Goal: Obtain resource: Obtain resource

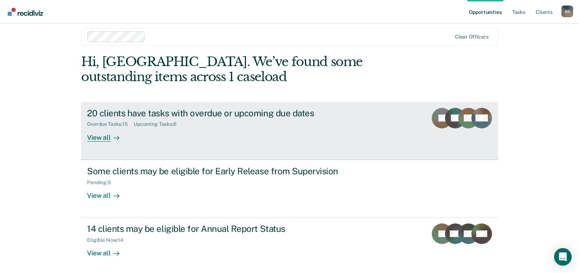
scroll to position [10, 0]
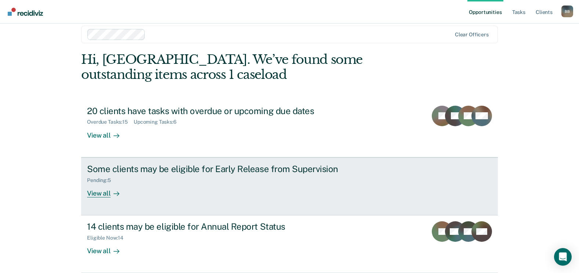
click at [161, 166] on div "Some clients may be eligible for Early Release from Supervision" at bounding box center [216, 169] width 258 height 11
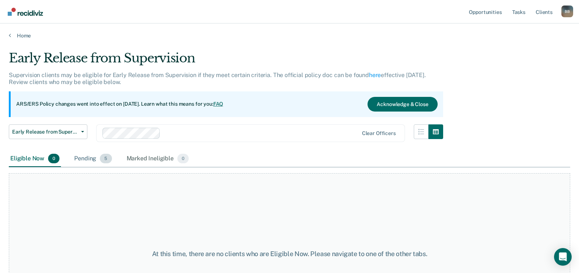
click at [81, 156] on div "Pending 5" at bounding box center [93, 159] width 40 height 16
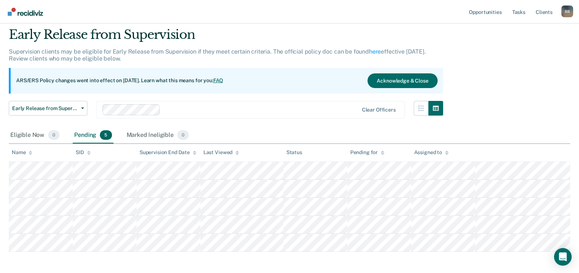
scroll to position [37, 0]
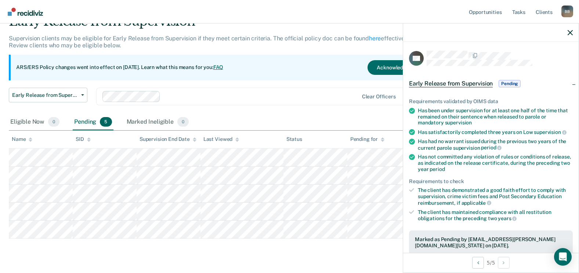
click at [504, 82] on span "Pending" at bounding box center [510, 83] width 22 height 7
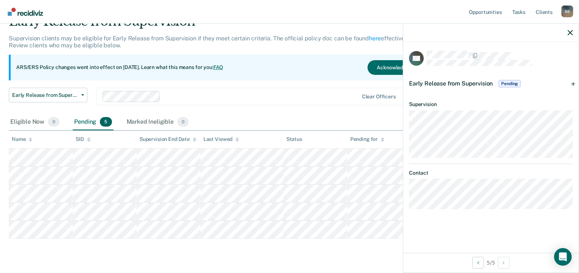
click at [471, 80] on span "Early Release from Supervision" at bounding box center [451, 83] width 84 height 7
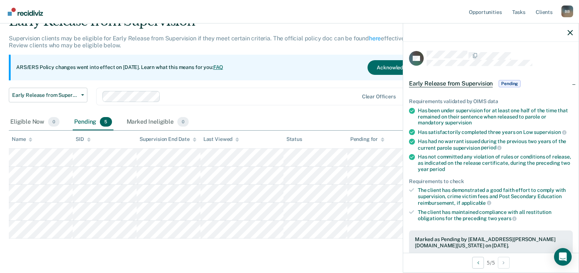
click at [569, 81] on div "Early Release from Supervision Pending" at bounding box center [490, 83] width 175 height 23
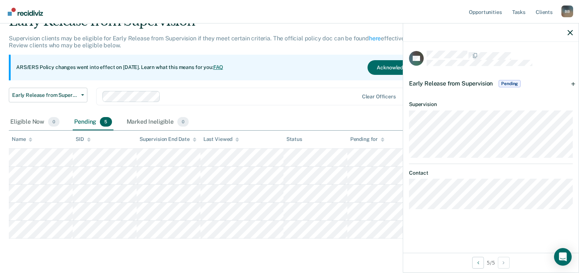
click at [519, 84] on span "Pending" at bounding box center [510, 83] width 22 height 7
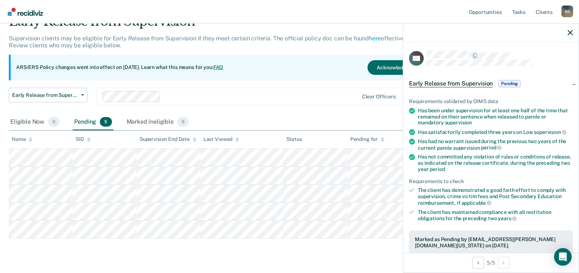
click at [445, 171] on span "period" at bounding box center [437, 169] width 15 height 6
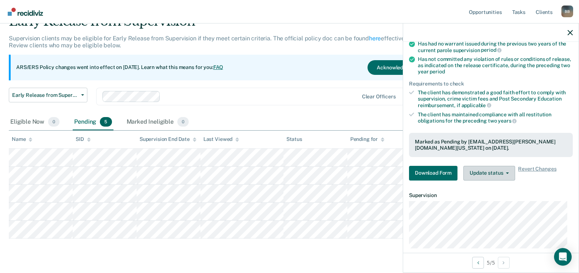
scroll to position [110, 0]
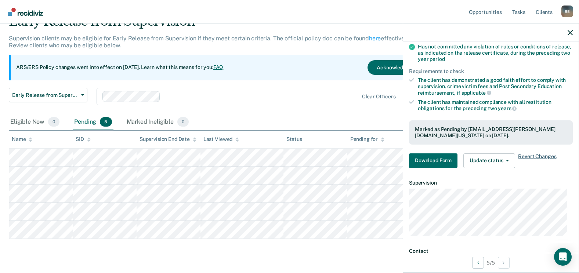
click at [527, 153] on span "Revert Changes" at bounding box center [537, 160] width 38 height 15
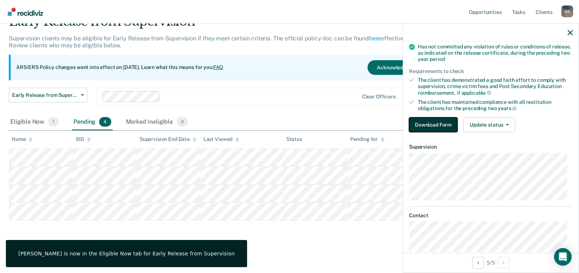
click at [430, 120] on button "Download Form" at bounding box center [433, 124] width 48 height 15
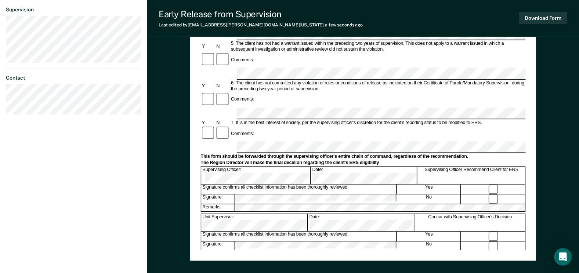
scroll to position [257, 0]
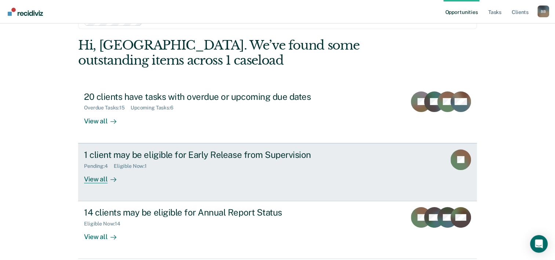
scroll to position [37, 0]
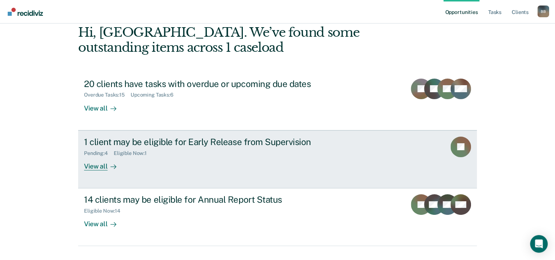
click at [209, 143] on div "1 client may be eligible for Early Release from Supervision" at bounding box center [213, 142] width 258 height 11
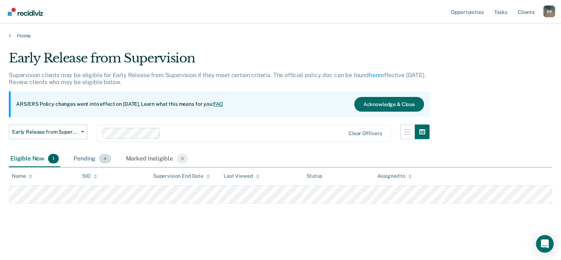
click at [86, 159] on div "Pending 4" at bounding box center [92, 159] width 40 height 16
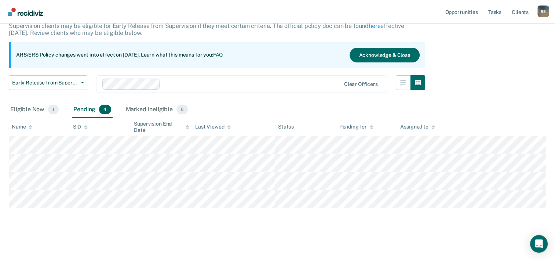
scroll to position [50, 0]
click at [39, 107] on div "Eligible Now 1" at bounding box center [34, 109] width 51 height 16
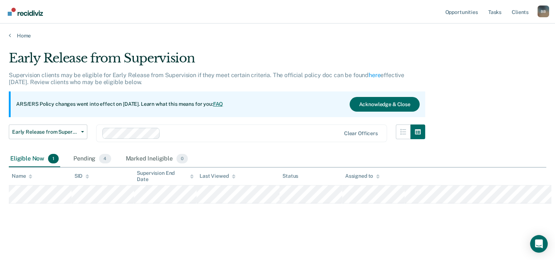
scroll to position [0, 0]
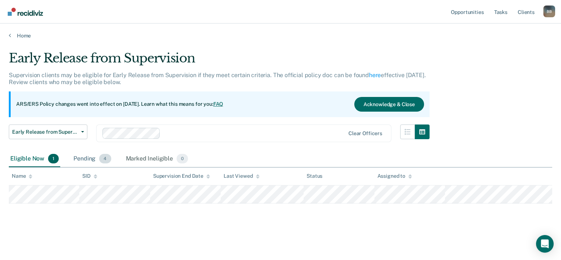
click at [90, 156] on div "Pending 4" at bounding box center [92, 159] width 40 height 16
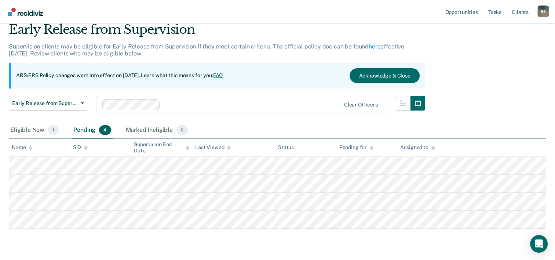
scroll to position [50, 0]
